Goal: Information Seeking & Learning: Check status

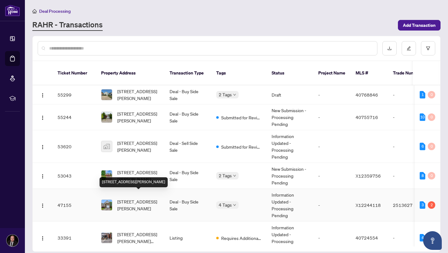
click at [126, 198] on span "[STREET_ADDRESS][PERSON_NAME]" at bounding box center [138, 205] width 42 height 14
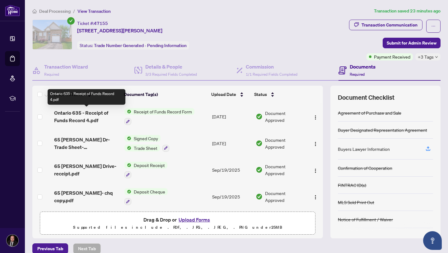
click at [98, 113] on span "Ontario 635 - Receipt of Funds Record 4.pdf" at bounding box center [86, 116] width 65 height 15
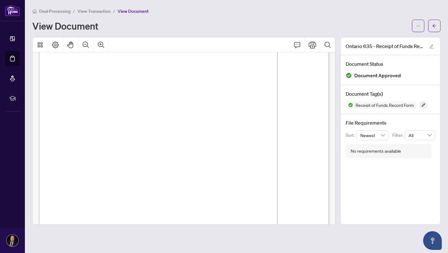
scroll to position [406, 0]
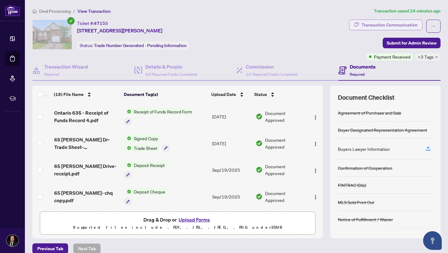
click at [392, 26] on div "Transaction Communication" at bounding box center [390, 25] width 56 height 10
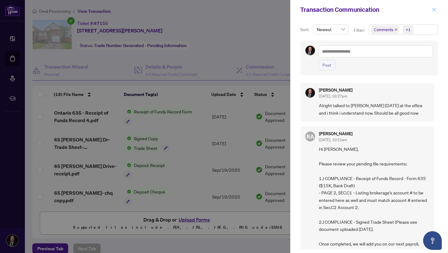
click at [435, 8] on icon "close" at bounding box center [434, 9] width 3 height 3
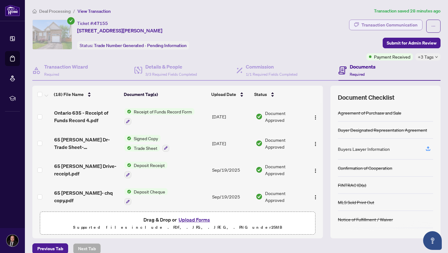
click at [396, 22] on div "Transaction Communication" at bounding box center [390, 25] width 56 height 10
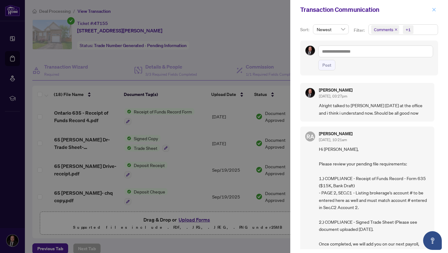
click at [435, 8] on icon "close" at bounding box center [434, 9] width 4 height 4
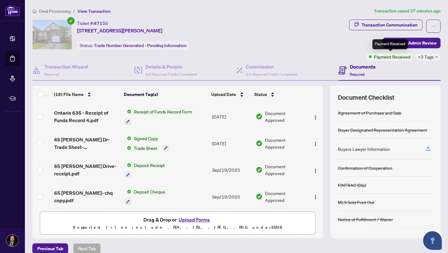
click at [396, 59] on span "Payment Received" at bounding box center [392, 56] width 36 height 7
click at [434, 59] on span "+3 Tags" at bounding box center [426, 56] width 16 height 7
click at [281, 33] on div "Ticket #: 47155 [STREET_ADDRESS][PERSON_NAME] Status: Trade Number Generated - …" at bounding box center [189, 35] width 314 height 30
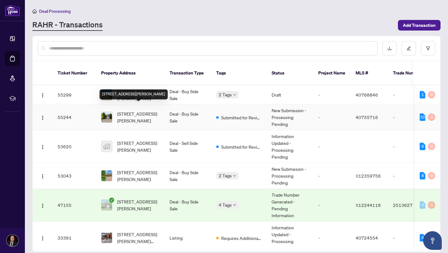
click at [130, 112] on span "[STREET_ADDRESS][PERSON_NAME]" at bounding box center [138, 117] width 42 height 14
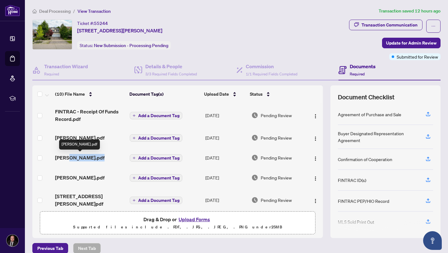
click at [79, 155] on span "[PERSON_NAME].pdf" at bounding box center [79, 157] width 49 height 7
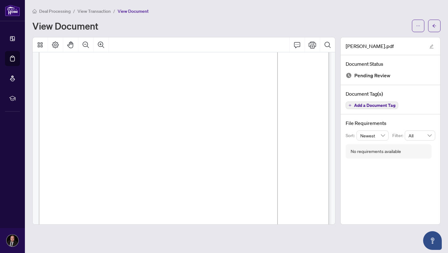
scroll to position [4652, 0]
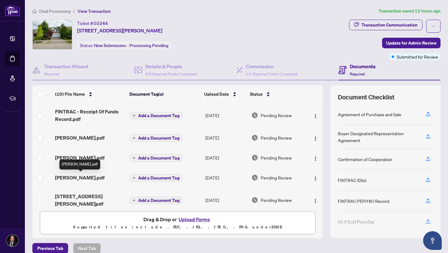
click at [96, 177] on span "[PERSON_NAME].pdf" at bounding box center [79, 177] width 49 height 7
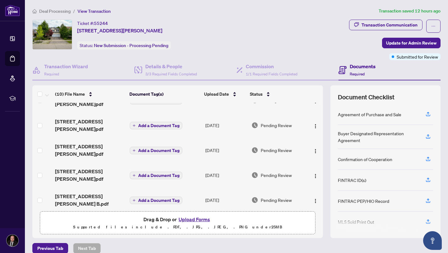
scroll to position [101, 0]
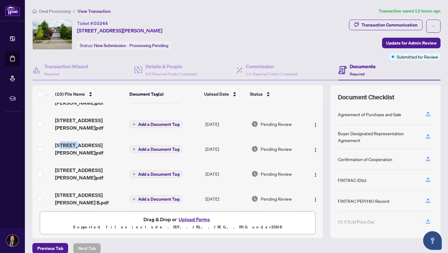
click at [60, 141] on span "[STREET_ADDRESS][PERSON_NAME]pdf" at bounding box center [90, 148] width 70 height 15
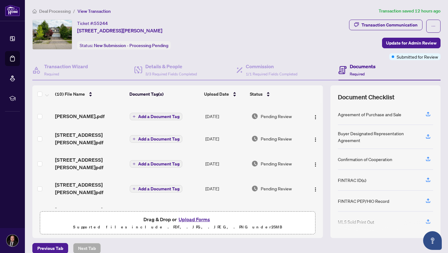
scroll to position [106, 0]
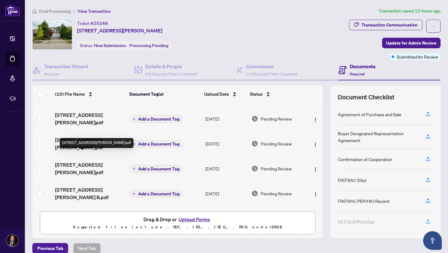
click at [79, 161] on span "[STREET_ADDRESS][PERSON_NAME]pdf" at bounding box center [90, 168] width 70 height 15
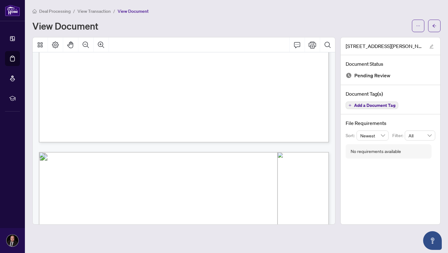
scroll to position [166, 0]
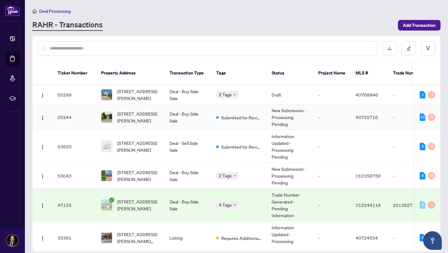
scroll to position [10, 0]
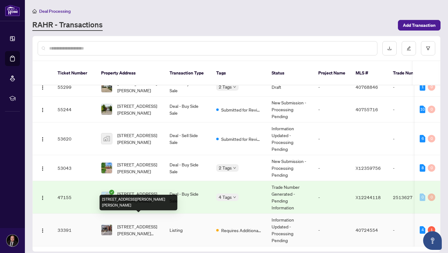
click at [135, 223] on span "[STREET_ADDRESS][PERSON_NAME][PERSON_NAME]" at bounding box center [138, 230] width 42 height 14
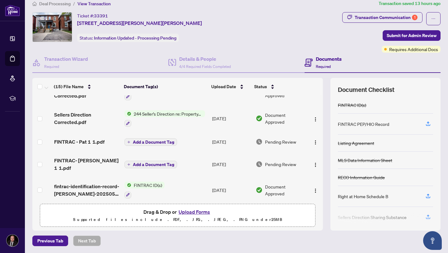
scroll to position [172, 0]
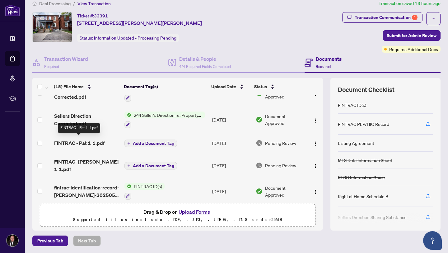
click at [90, 140] on span "FINTRAC - Pat 1 1.pdf" at bounding box center [79, 142] width 50 height 7
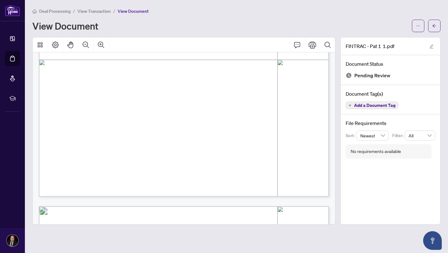
scroll to position [240, 0]
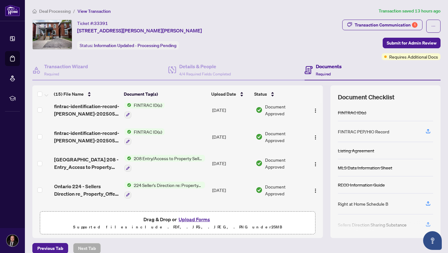
scroll to position [277, 0]
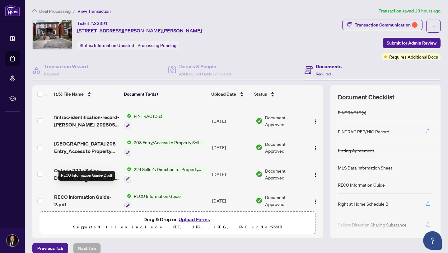
click at [86, 193] on span "RECO Information Guide-2.pdf" at bounding box center [86, 200] width 65 height 15
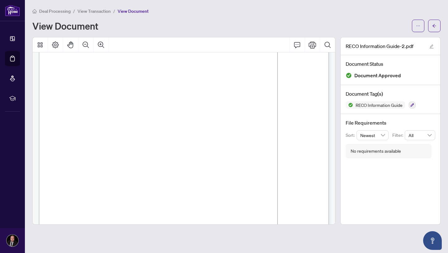
scroll to position [4653, 0]
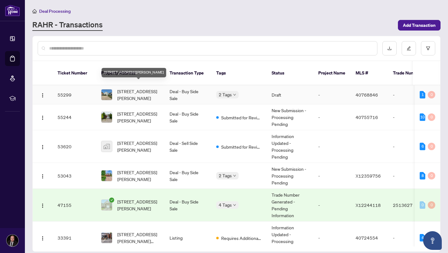
click at [134, 88] on span "[STREET_ADDRESS][PERSON_NAME]" at bounding box center [138, 95] width 42 height 14
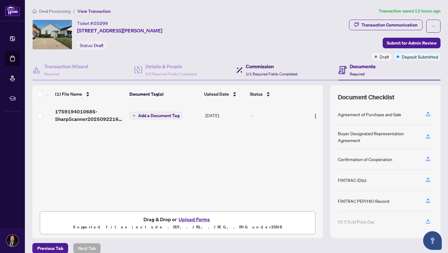
click at [256, 73] on span "1/1 Required Fields Completed" at bounding box center [272, 74] width 52 height 5
type textarea "**********"
